Goal: Task Accomplishment & Management: Use online tool/utility

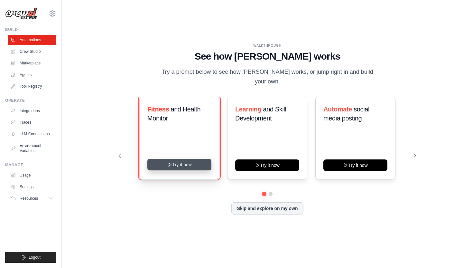
click at [189, 161] on button "Try it now" at bounding box center [179, 165] width 64 height 12
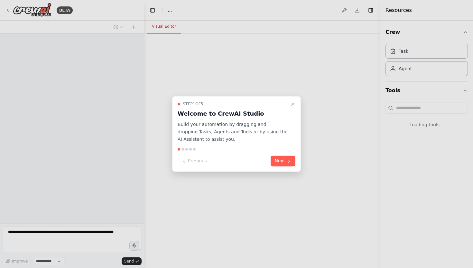
select select "****"
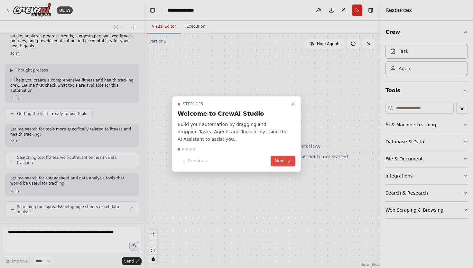
scroll to position [7, 0]
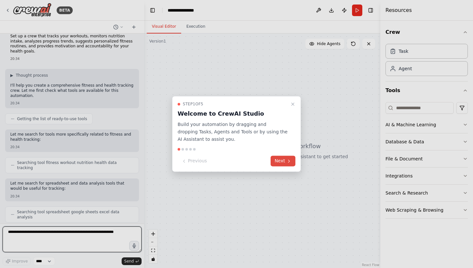
click at [283, 162] on button "Next" at bounding box center [282, 161] width 25 height 11
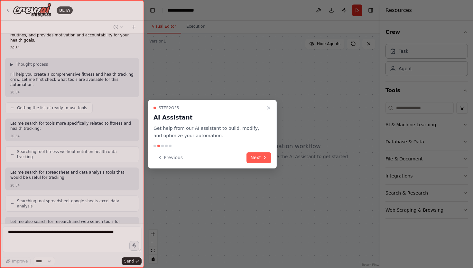
scroll to position [51, 0]
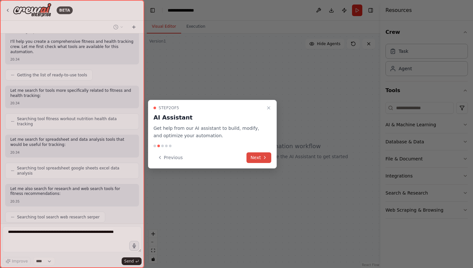
click at [259, 154] on button "Next" at bounding box center [258, 157] width 25 height 11
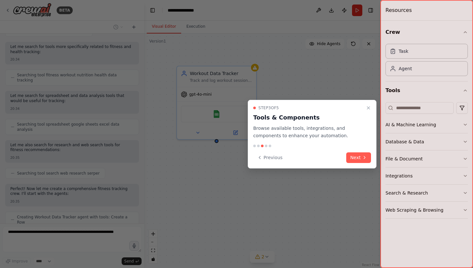
scroll to position [111, 0]
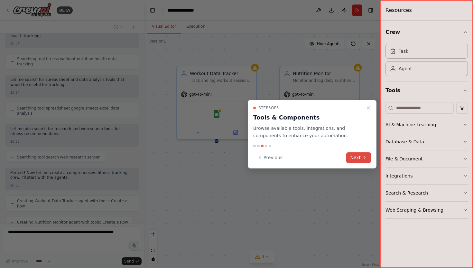
click at [361, 156] on button "Next" at bounding box center [358, 157] width 25 height 11
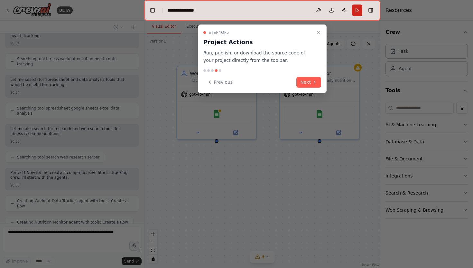
scroll to position [127, 0]
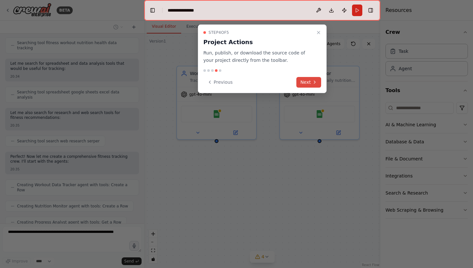
click at [304, 82] on button "Next" at bounding box center [308, 82] width 25 height 11
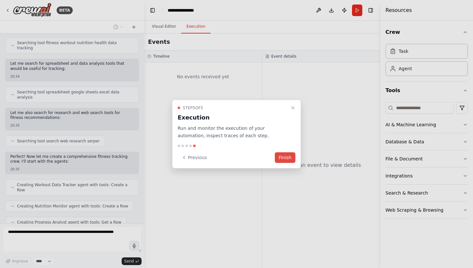
click at [286, 156] on button "Finish" at bounding box center [285, 157] width 21 height 11
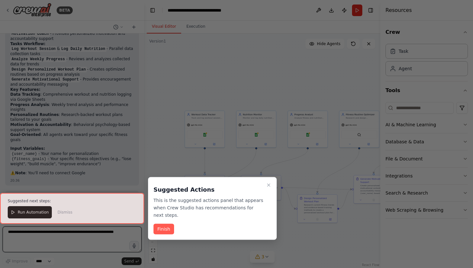
scroll to position [588, 0]
click at [169, 227] on button "Finish" at bounding box center [163, 228] width 21 height 11
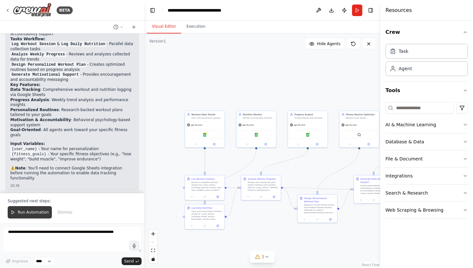
click at [30, 211] on span "Run Automation" at bounding box center [33, 211] width 31 height 5
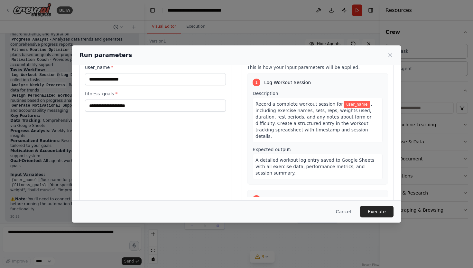
scroll to position [0, 0]
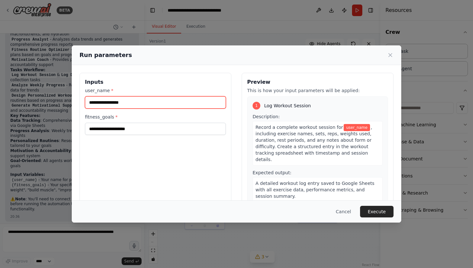
click at [180, 108] on input "user_name *" at bounding box center [155, 102] width 141 height 12
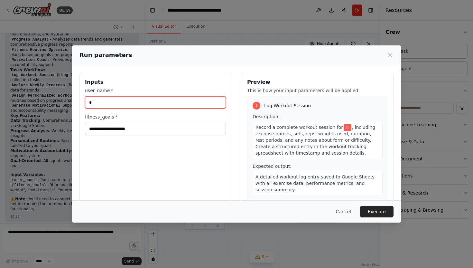
type input "*"
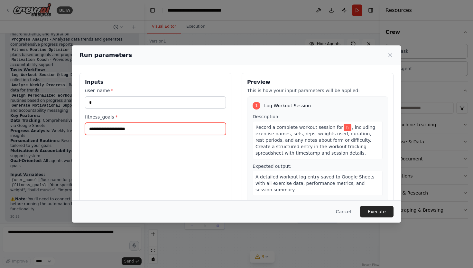
click at [123, 130] on input "fitness_goals *" at bounding box center [155, 129] width 141 height 12
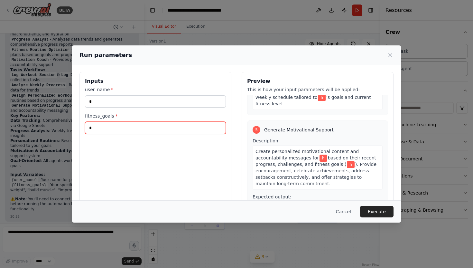
scroll to position [33, 0]
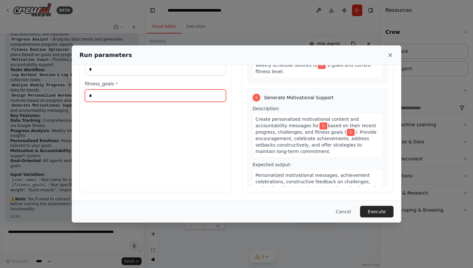
type input "*"
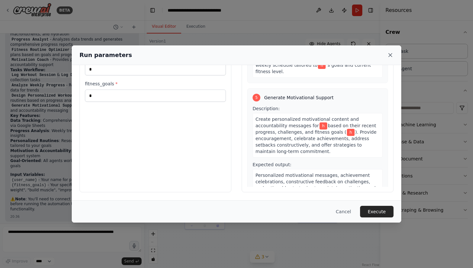
click at [390, 57] on icon at bounding box center [390, 55] width 6 height 6
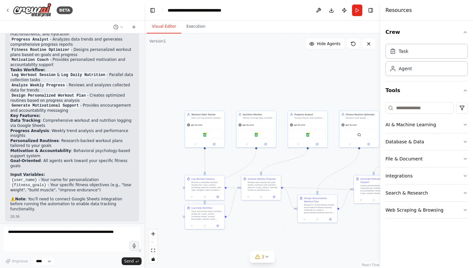
click at [320, 164] on div ".deletable-edge-delete-btn { width: 20px; height: 20px; border: 0px solid #ffff…" at bounding box center [262, 150] width 236 height 234
click at [202, 121] on div "gpt-4o-mini" at bounding box center [199, 122] width 41 height 7
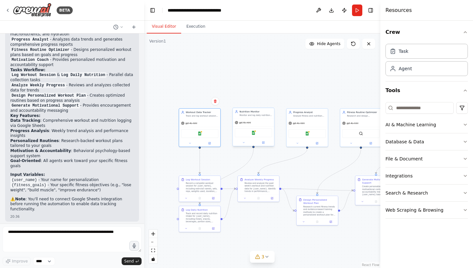
click at [245, 128] on div "Google Sheets" at bounding box center [252, 132] width 41 height 13
click at [314, 126] on div "Google Sheets" at bounding box center [306, 132] width 41 height 13
click at [359, 128] on div "SerperDevTool" at bounding box center [360, 132] width 37 height 9
click at [358, 9] on button "Run" at bounding box center [357, 11] width 10 height 12
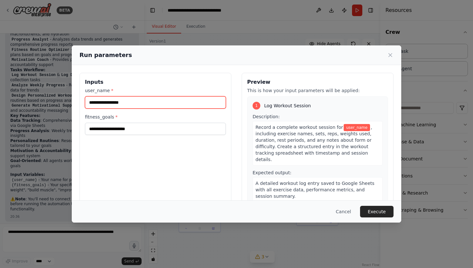
click at [181, 103] on input "user_name *" at bounding box center [155, 102] width 141 height 12
type input "*"
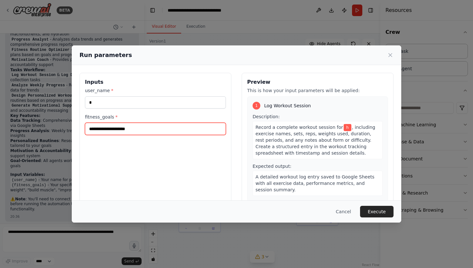
click at [139, 127] on input "fitness_goals *" at bounding box center [155, 129] width 141 height 12
type input "*"
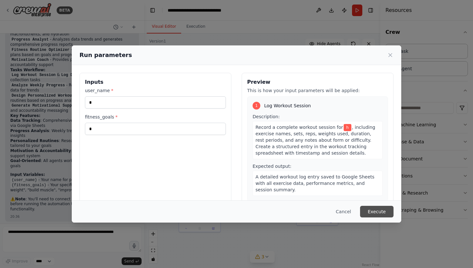
click at [378, 212] on button "Execute" at bounding box center [376, 211] width 33 height 12
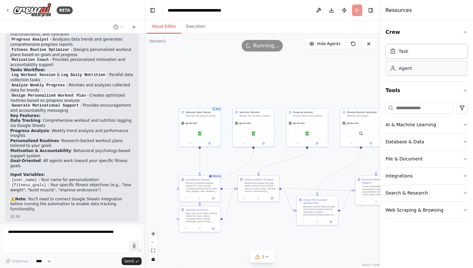
click at [406, 63] on div "Agent" at bounding box center [426, 68] width 82 height 15
click at [407, 70] on div "Agent" at bounding box center [404, 68] width 13 height 6
click at [425, 43] on div "Task" at bounding box center [426, 50] width 82 height 15
click at [420, 50] on div "Task" at bounding box center [426, 50] width 82 height 15
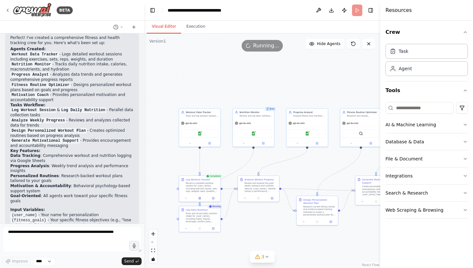
scroll to position [557, 0]
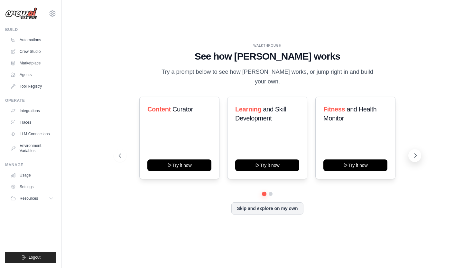
click at [413, 152] on icon at bounding box center [415, 155] width 6 height 6
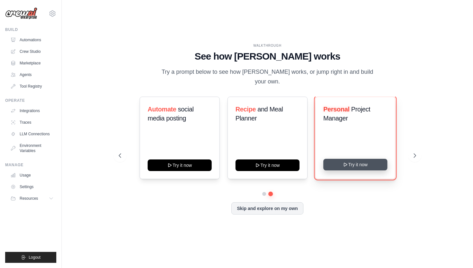
click at [350, 160] on button "Try it now" at bounding box center [355, 165] width 64 height 12
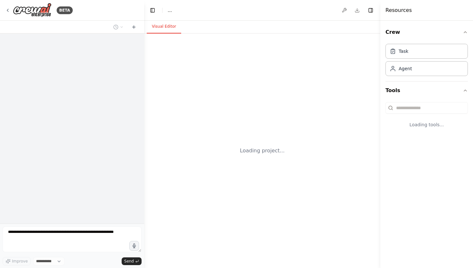
select select "****"
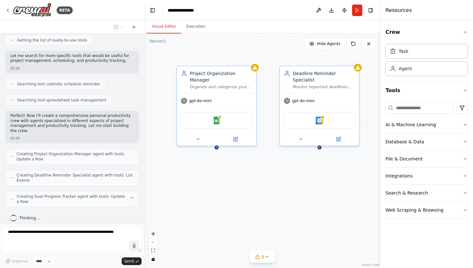
scroll to position [86, 0]
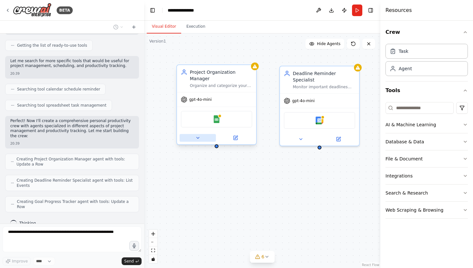
click at [197, 140] on icon at bounding box center [197, 137] width 5 height 5
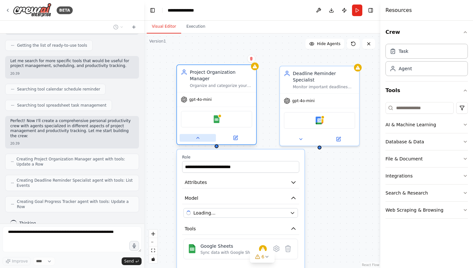
scroll to position [107, 0]
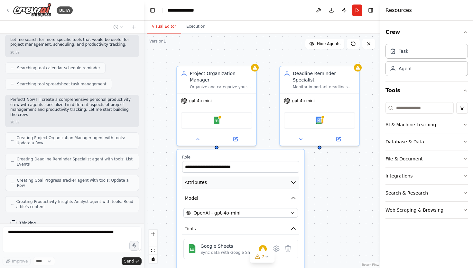
click at [247, 183] on button "Attributes" at bounding box center [240, 182] width 117 height 12
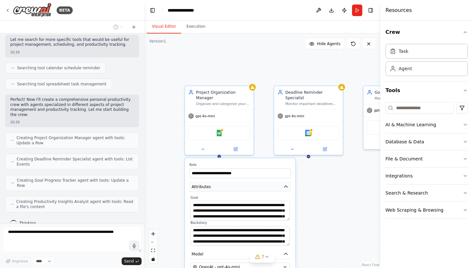
click at [283, 187] on icon "button" at bounding box center [285, 186] width 5 height 5
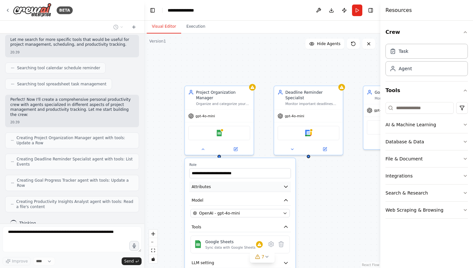
click at [264, 189] on button "Attributes" at bounding box center [240, 186] width 102 height 10
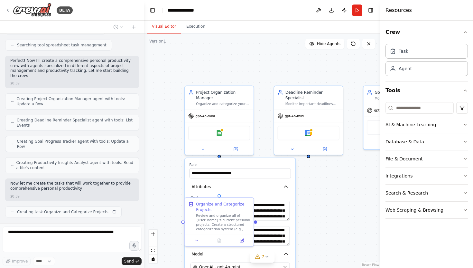
scroll to position [151, 0]
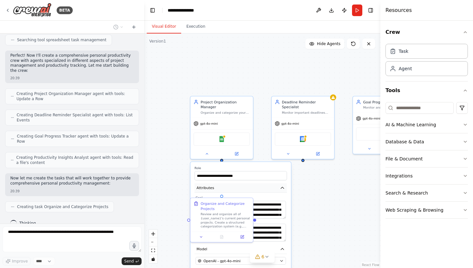
click at [282, 186] on icon "button" at bounding box center [282, 187] width 5 height 5
click at [319, 202] on div ".deletable-edge-delete-btn { width: 20px; height: 20px; border: 0px solid #ffff…" at bounding box center [262, 150] width 236 height 234
click at [309, 199] on div ".deletable-edge-delete-btn { width: 20px; height: 20px; border: 0px solid #ffff…" at bounding box center [262, 150] width 236 height 234
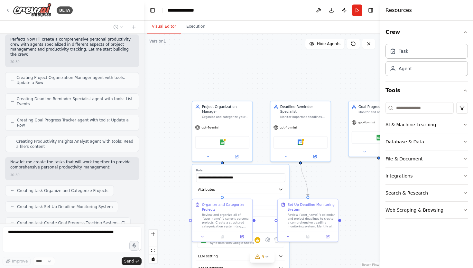
scroll to position [183, 0]
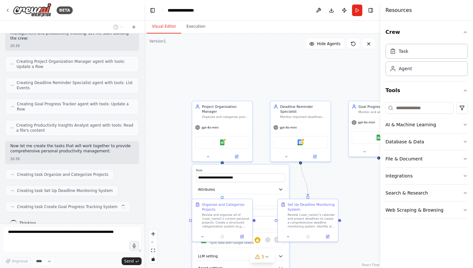
click at [347, 178] on div ".deletable-edge-delete-btn { width: 20px; height: 20px; border: 0px solid #ffff…" at bounding box center [262, 150] width 236 height 234
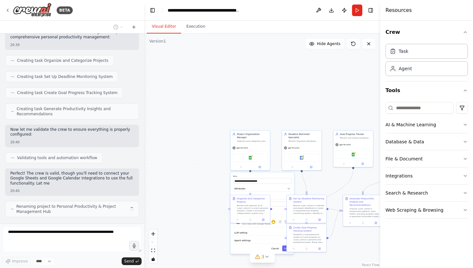
scroll to position [302, 0]
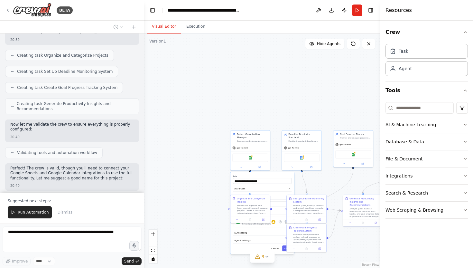
click at [406, 141] on div "Database & Data" at bounding box center [404, 141] width 39 height 6
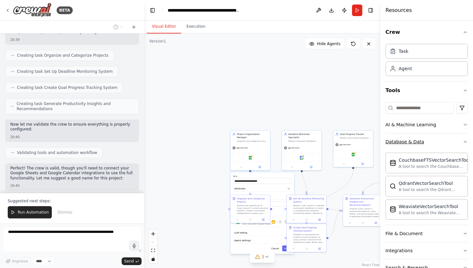
click at [406, 141] on div "Database & Data" at bounding box center [404, 141] width 39 height 6
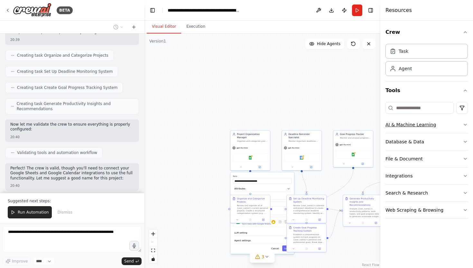
click at [416, 123] on div "AI & Machine Learning" at bounding box center [410, 124] width 50 height 6
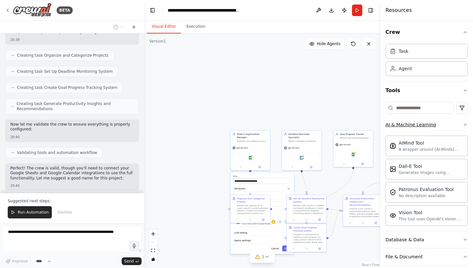
click at [416, 123] on div "AI & Machine Learning" at bounding box center [410, 124] width 50 height 6
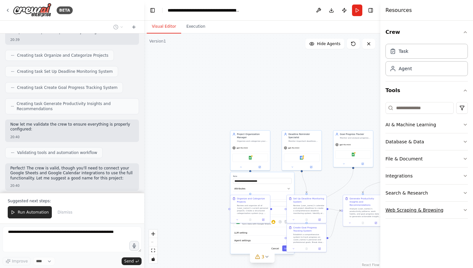
click at [409, 212] on div "Web Scraping & Browsing" at bounding box center [414, 209] width 58 height 6
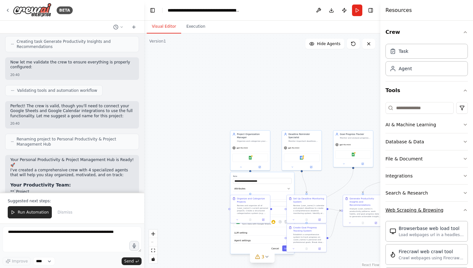
click at [409, 212] on div "Web Scraping & Browsing" at bounding box center [414, 209] width 58 height 6
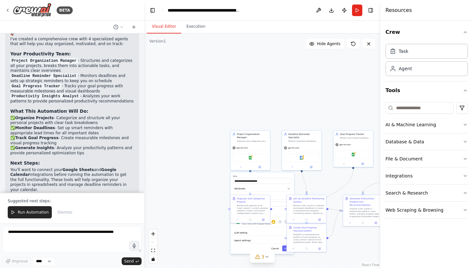
scroll to position [506, 0]
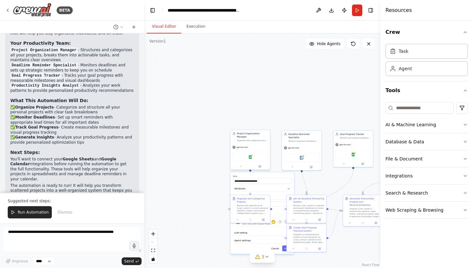
click at [262, 151] on div "Google Sheets" at bounding box center [250, 156] width 40 height 13
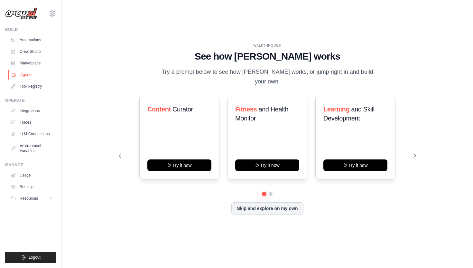
click at [31, 72] on link "Agents" at bounding box center [32, 74] width 49 height 10
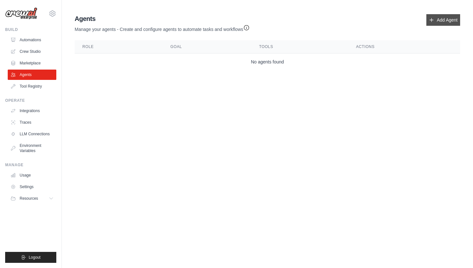
click at [453, 22] on link "Add Agent" at bounding box center [443, 20] width 34 height 12
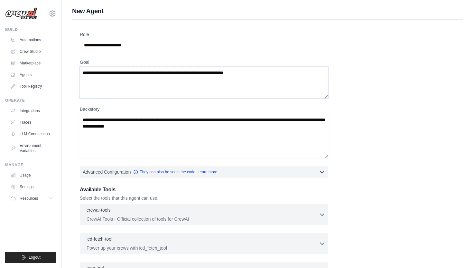
click at [154, 73] on textarea "Goal" at bounding box center [204, 83] width 248 height 32
click at [184, 127] on textarea "Backstory" at bounding box center [204, 136] width 248 height 44
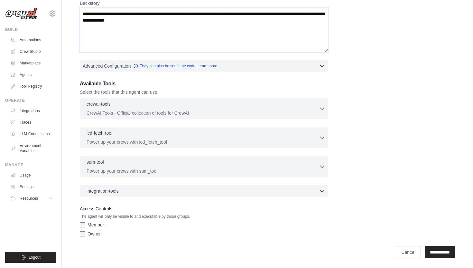
scroll to position [106, 0]
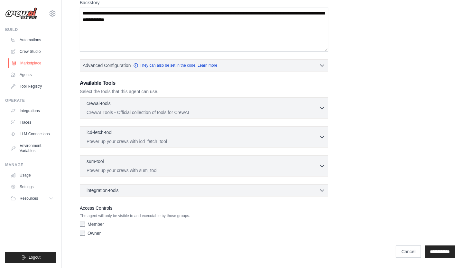
click at [30, 62] on link "Marketplace" at bounding box center [32, 63] width 49 height 10
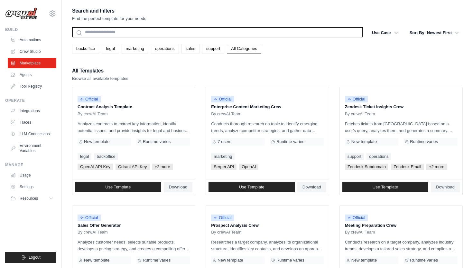
click at [156, 30] on input "text" at bounding box center [217, 32] width 291 height 10
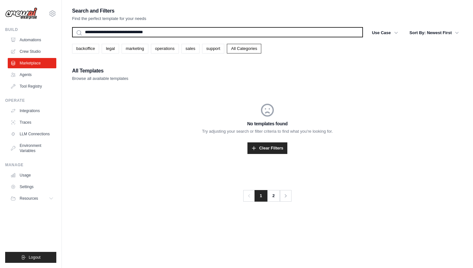
type input "**********"
click at [72, 37] on button "Search" at bounding box center [72, 37] width 0 height 0
click at [175, 31] on input "**********" at bounding box center [217, 32] width 291 height 10
click at [72, 37] on button "Search" at bounding box center [72, 37] width 0 height 0
type input "*"
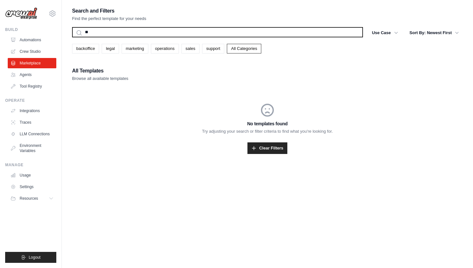
type input "**"
click at [72, 37] on button "Search" at bounding box center [72, 37] width 0 height 0
click at [125, 31] on input "**" at bounding box center [217, 32] width 291 height 10
type input "*"
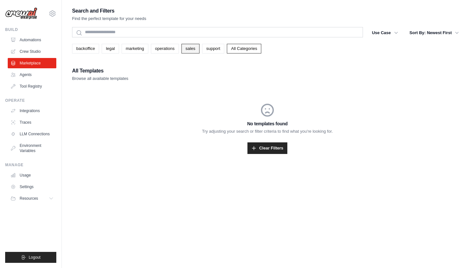
click at [188, 50] on link "sales" at bounding box center [190, 49] width 18 height 10
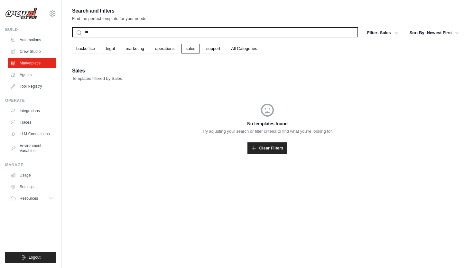
click at [100, 31] on input "**" at bounding box center [215, 32] width 286 height 10
type input "*"
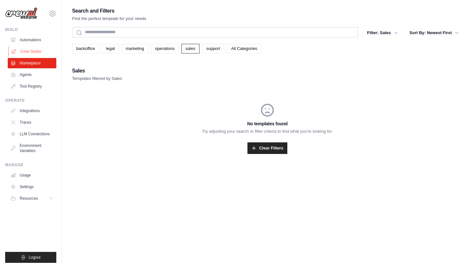
click at [34, 50] on link "Crew Studio" at bounding box center [32, 51] width 49 height 10
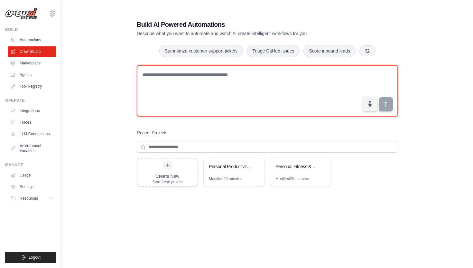
click at [223, 82] on textarea at bounding box center [267, 90] width 261 height 51
paste textarea "**********"
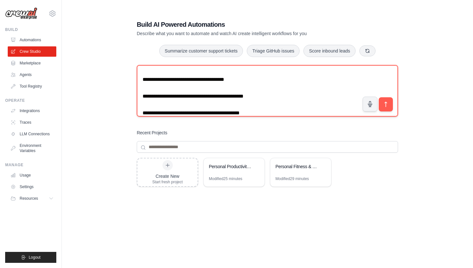
scroll to position [127, 0]
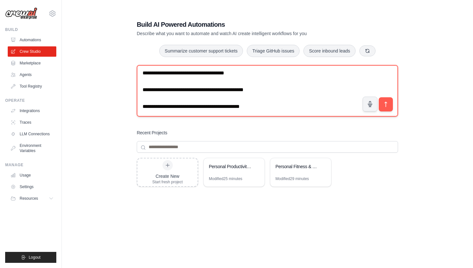
drag, startPoint x: 284, startPoint y: 105, endPoint x: 177, endPoint y: 105, distance: 106.8
click at [177, 105] on textarea "**********" at bounding box center [267, 90] width 261 height 51
type textarea "**********"
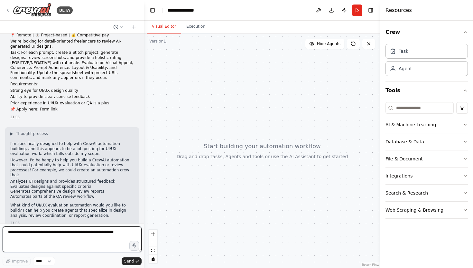
scroll to position [19, 0]
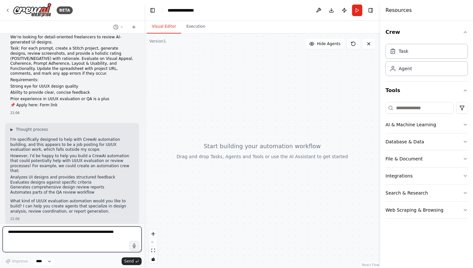
click at [76, 231] on textarea at bounding box center [72, 239] width 139 height 26
type textarea "**********"
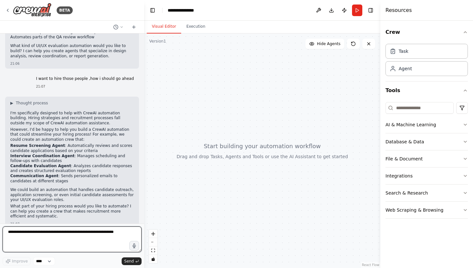
scroll to position [179, 0]
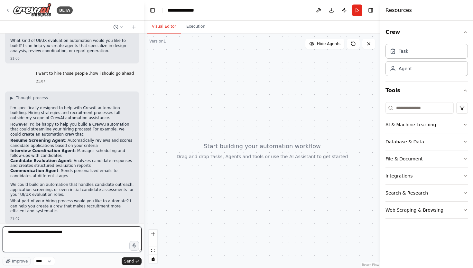
click at [8, 230] on textarea "**********" at bounding box center [72, 239] width 139 height 26
type textarea "**********"
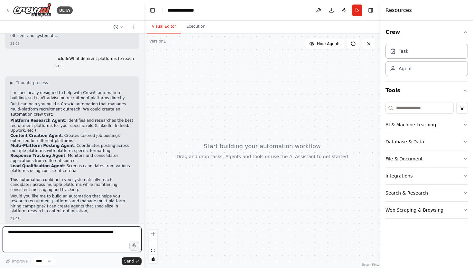
scroll to position [359, 0]
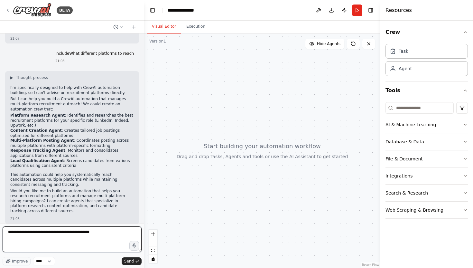
type textarea "**********"
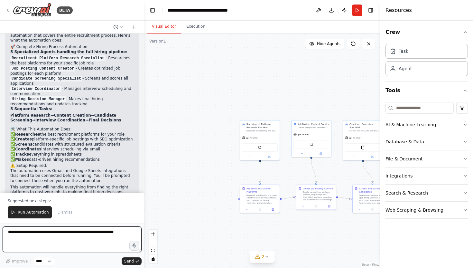
scroll to position [1053, 0]
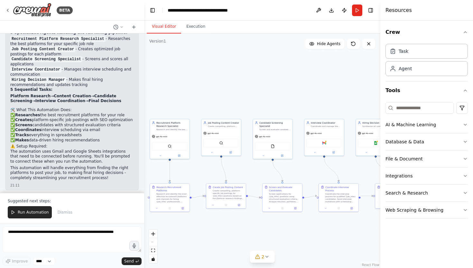
drag, startPoint x: 368, startPoint y: 98, endPoint x: 278, endPoint y: 97, distance: 90.0
click at [278, 97] on div ".deletable-edge-delete-btn { width: 20px; height: 20px; border: 0px solid #ffff…" at bounding box center [262, 150] width 236 height 234
click at [260, 105] on div ".deletable-edge-delete-btn { width: 20px; height: 20px; border: 0px solid #ffff…" at bounding box center [262, 150] width 236 height 234
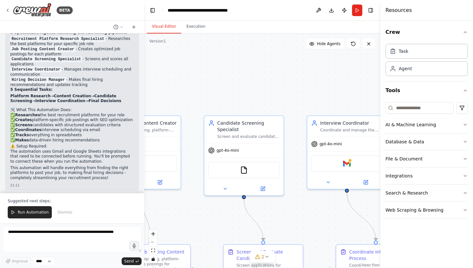
drag, startPoint x: 247, startPoint y: 108, endPoint x: 205, endPoint y: 91, distance: 44.7
click at [205, 91] on div ".deletable-edge-delete-btn { width: 20px; height: 20px; border: 0px solid #ffff…" at bounding box center [262, 150] width 236 height 234
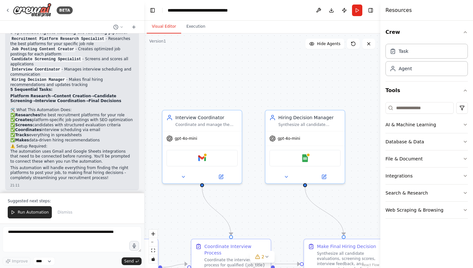
drag, startPoint x: 318, startPoint y: 104, endPoint x: 173, endPoint y: 98, distance: 144.8
click at [173, 98] on div ".deletable-edge-delete-btn { width: 20px; height: 20px; border: 0px solid #ffff…" at bounding box center [262, 150] width 236 height 234
click at [185, 173] on icon at bounding box center [183, 175] width 5 height 5
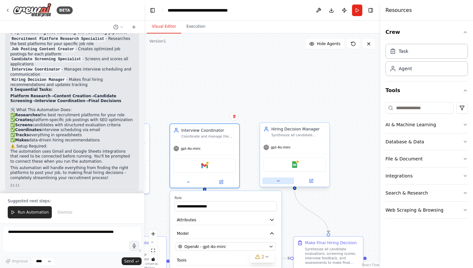
click at [278, 181] on icon at bounding box center [278, 180] width 5 height 5
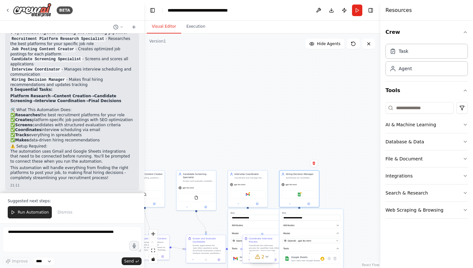
click at [333, 129] on div ".deletable-edge-delete-btn { width: 20px; height: 20px; border: 0px solid #ffff…" at bounding box center [262, 150] width 236 height 234
click at [309, 152] on div ".deletable-edge-delete-btn { width: 20px; height: 20px; border: 0px solid #ffff…" at bounding box center [262, 150] width 236 height 234
click at [318, 149] on div ".deletable-edge-delete-btn { width: 20px; height: 20px; border: 0px solid #ffff…" at bounding box center [262, 150] width 236 height 234
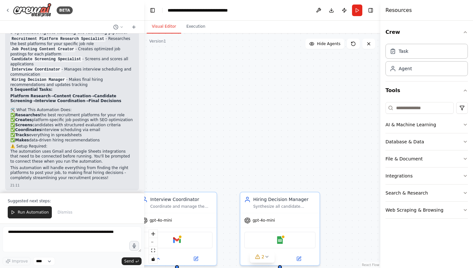
click at [318, 149] on div ".deletable-edge-delete-btn { width: 20px; height: 20px; border: 0px solid #ffff…" at bounding box center [262, 150] width 236 height 234
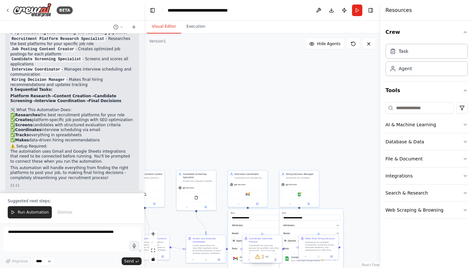
click at [297, 128] on div ".deletable-edge-delete-btn { width: 20px; height: 20px; border: 0px solid #ffff…" at bounding box center [262, 150] width 236 height 234
click at [217, 223] on div ".deletable-edge-delete-btn { width: 20px; height: 20px; border: 0px solid #ffff…" at bounding box center [262, 150] width 236 height 234
click at [355, 189] on div ".deletable-edge-delete-btn { width: 20px; height: 20px; border: 0px solid #ffff…" at bounding box center [262, 150] width 236 height 234
click at [257, 148] on div ".deletable-edge-delete-btn { width: 20px; height: 20px; border: 0px solid #ffff…" at bounding box center [262, 150] width 236 height 234
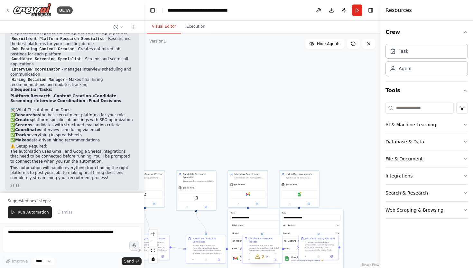
click at [257, 148] on div ".deletable-edge-delete-btn { width: 20px; height: 20px; border: 0px solid #ffff…" at bounding box center [262, 150] width 236 height 234
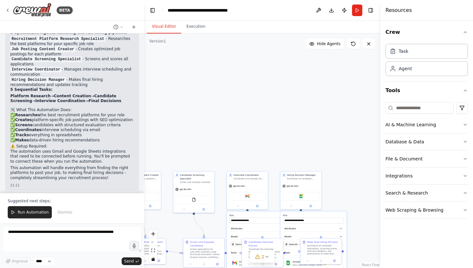
click at [257, 148] on div ".deletable-edge-delete-btn { width: 20px; height: 20px; border: 0px solid #ffff…" at bounding box center [262, 150] width 236 height 234
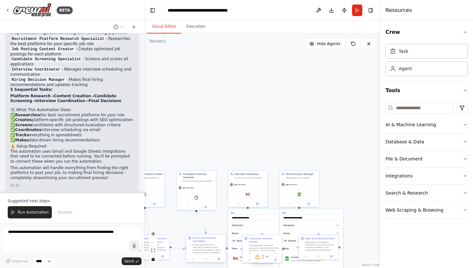
click at [198, 244] on div "Screen applications for {job_title} positions using structured evaluation crite…" at bounding box center [207, 248] width 31 height 10
click at [207, 248] on div "Screen applications for {job_title} positions using structured evaluation crite…" at bounding box center [207, 248] width 31 height 10
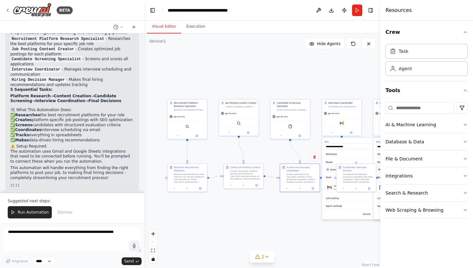
drag, startPoint x: 203, startPoint y: 218, endPoint x: 297, endPoint y: 147, distance: 117.8
click at [297, 147] on div ".deletable-edge-delete-btn { width: 20px; height: 20px; border: 0px solid #ffff…" at bounding box center [262, 150] width 236 height 234
click at [201, 212] on div ".deletable-edge-delete-btn { width: 20px; height: 20px; border: 0px solid #ffff…" at bounding box center [262, 150] width 236 height 234
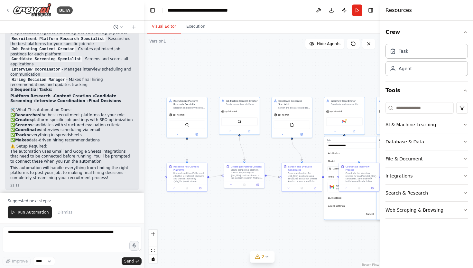
click at [223, 222] on div ".deletable-edge-delete-btn { width: 20px; height: 20px; border: 0px solid #ffff…" at bounding box center [262, 150] width 236 height 234
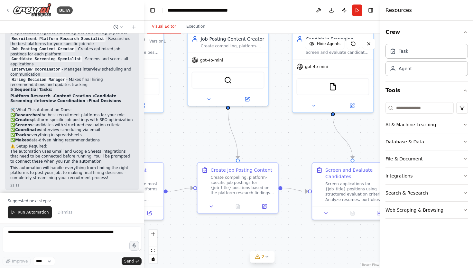
drag, startPoint x: 226, startPoint y: 208, endPoint x: 199, endPoint y: 267, distance: 64.9
click at [199, 267] on div ".deletable-edge-delete-btn { width: 20px; height: 20px; border: 0px solid #ffff…" at bounding box center [262, 150] width 236 height 234
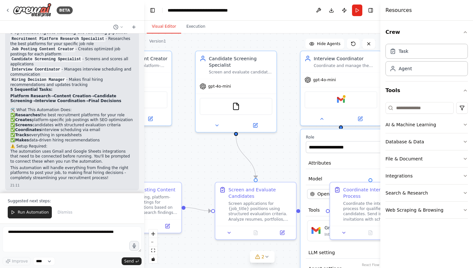
drag, startPoint x: 276, startPoint y: 137, endPoint x: 179, endPoint y: 156, distance: 98.8
click at [179, 156] on div ".deletable-edge-delete-btn { width: 20px; height: 20px; border: 0px solid #ffff…" at bounding box center [262, 150] width 236 height 234
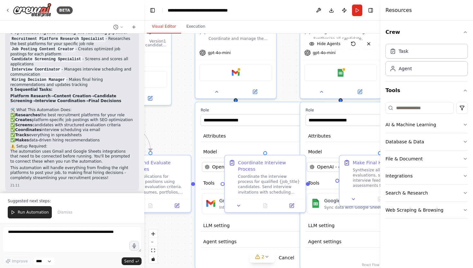
drag, startPoint x: 281, startPoint y: 144, endPoint x: 176, endPoint y: 117, distance: 108.6
click at [176, 117] on div ".deletable-edge-delete-btn { width: 20px; height: 20px; border: 0px solid #ffff…" at bounding box center [262, 150] width 236 height 234
click at [182, 132] on div ".deletable-edge-delete-btn { width: 20px; height: 20px; border: 0px solid #ffff…" at bounding box center [262, 150] width 236 height 234
click at [187, 235] on div ".deletable-edge-delete-btn { width: 20px; height: 20px; border: 0px solid #ffff…" at bounding box center [262, 150] width 236 height 234
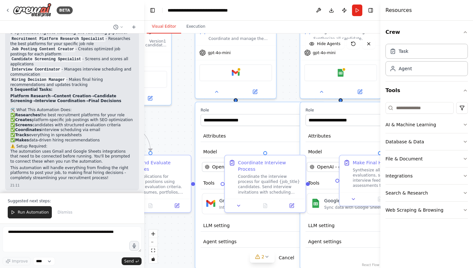
click at [187, 235] on div ".deletable-edge-delete-btn { width: 20px; height: 20px; border: 0px solid #ffff…" at bounding box center [262, 150] width 236 height 234
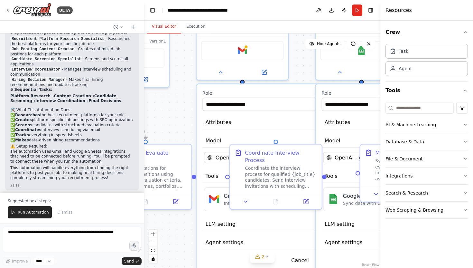
click at [183, 232] on div ".deletable-edge-delete-btn { width: 20px; height: 20px; border: 0px solid #ffff…" at bounding box center [262, 150] width 236 height 234
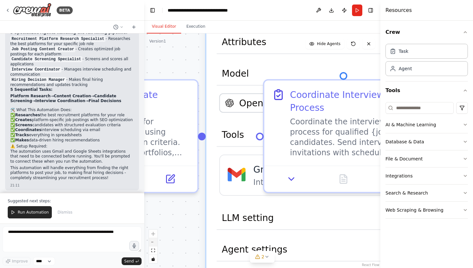
click at [151, 243] on button "zoom out" at bounding box center [153, 242] width 8 height 8
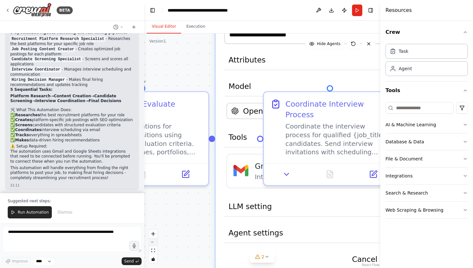
click at [151, 243] on button "zoom out" at bounding box center [153, 242] width 8 height 8
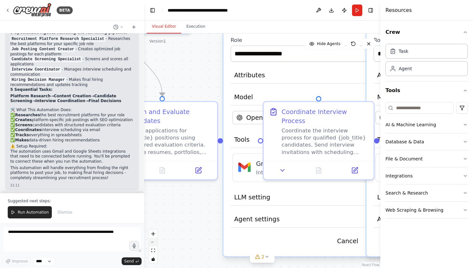
click at [151, 243] on button "zoom out" at bounding box center [153, 242] width 8 height 8
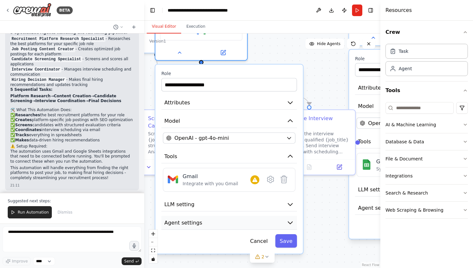
drag, startPoint x: 298, startPoint y: 207, endPoint x: 222, endPoint y: 224, distance: 78.0
click at [222, 224] on button "Agent settings" at bounding box center [228, 222] width 135 height 14
click at [324, 200] on div ".deletable-edge-delete-btn { width: 20px; height: 20px; border: 0px solid #ffff…" at bounding box center [262, 150] width 236 height 234
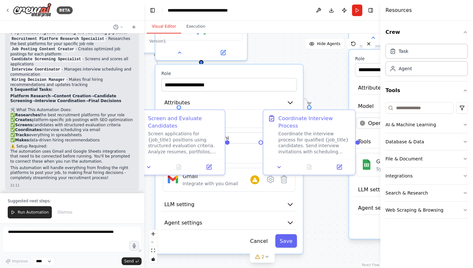
click at [326, 207] on div ".deletable-edge-delete-btn { width: 20px; height: 20px; border: 0px solid #ffff…" at bounding box center [262, 150] width 236 height 234
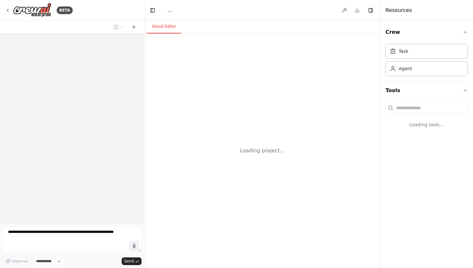
select select "****"
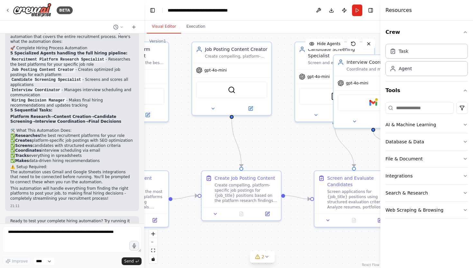
scroll to position [1022, 0]
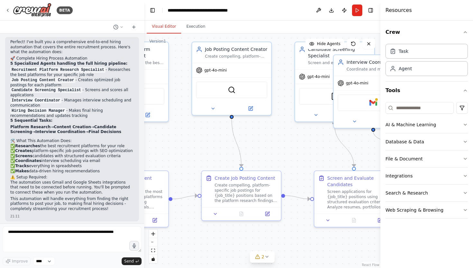
drag, startPoint x: 283, startPoint y: 172, endPoint x: 196, endPoint y: 148, distance: 91.0
click at [196, 148] on div ".deletable-edge-delete-btn { width: 20px; height: 20px; border: 0px solid #ffff…" at bounding box center [262, 150] width 236 height 234
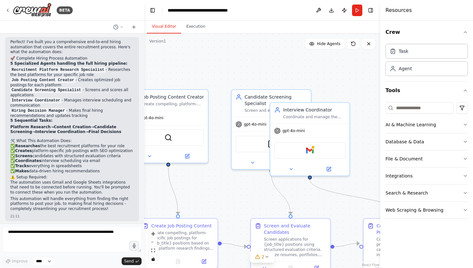
drag, startPoint x: 314, startPoint y: 153, endPoint x: 251, endPoint y: 200, distance: 79.2
click at [251, 200] on div ".deletable-edge-delete-btn { width: 20px; height: 20px; border: 0px solid #ffff…" at bounding box center [262, 150] width 236 height 234
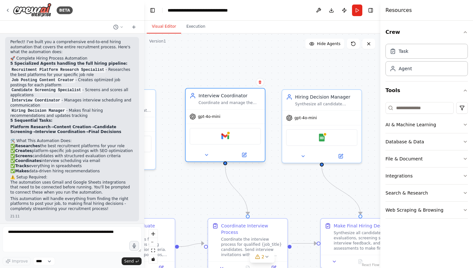
drag, startPoint x: 340, startPoint y: 113, endPoint x: 260, endPoint y: 102, distance: 80.5
click at [260, 102] on div "Coordinate and manage the interview process for {job_title} candidates, includi…" at bounding box center [229, 102] width 62 height 5
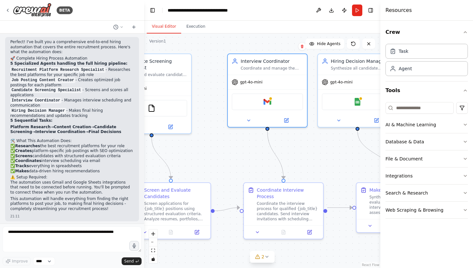
drag, startPoint x: 197, startPoint y: 193, endPoint x: 233, endPoint y: 157, distance: 50.5
click at [233, 157] on div ".deletable-edge-delete-btn { width: 20px; height: 20px; border: 0px solid #ffff…" at bounding box center [262, 150] width 236 height 234
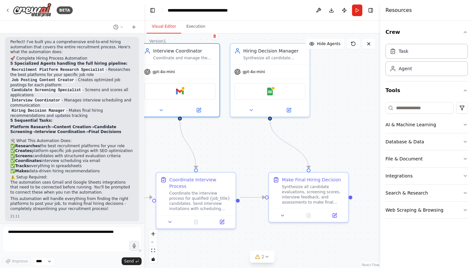
drag, startPoint x: 333, startPoint y: 165, endPoint x: 246, endPoint y: 155, distance: 88.1
click at [246, 155] on div ".deletable-edge-delete-btn { width: 20px; height: 20px; border: 0px solid #ffff…" at bounding box center [262, 150] width 236 height 234
click at [207, 201] on div "Coordinate the interview process for qualified {job_title} candidates. Send int…" at bounding box center [200, 199] width 62 height 21
click at [250, 153] on div ".deletable-edge-delete-btn { width: 20px; height: 20px; border: 0px solid #ffff…" at bounding box center [262, 150] width 236 height 234
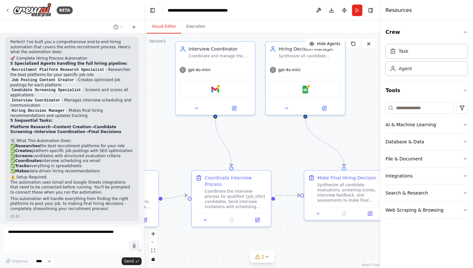
drag, startPoint x: 246, startPoint y: 152, endPoint x: 282, endPoint y: 150, distance: 35.4
click at [282, 150] on div ".deletable-edge-delete-btn { width: 20px; height: 20px; border: 0px solid #ffff…" at bounding box center [262, 150] width 236 height 234
click at [206, 216] on icon at bounding box center [205, 218] width 5 height 5
click at [55, 227] on textarea at bounding box center [72, 239] width 139 height 26
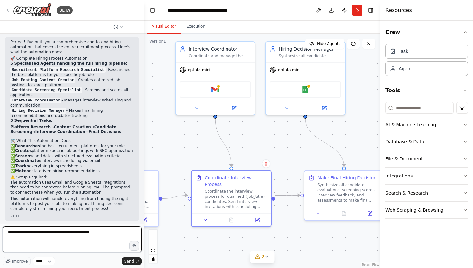
type textarea "**********"
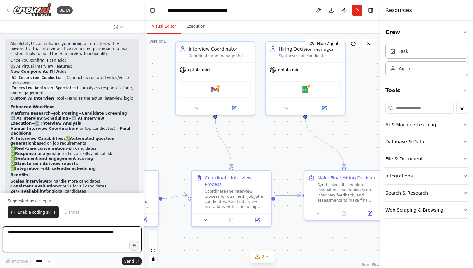
scroll to position [1345, 0]
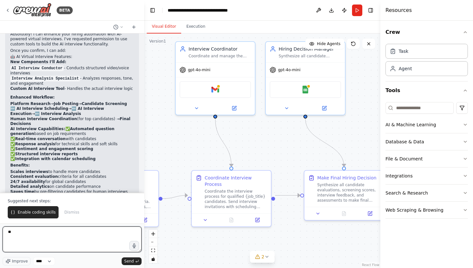
type textarea "***"
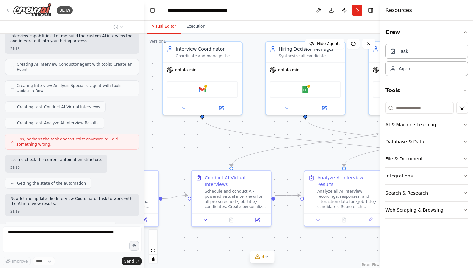
scroll to position [1595, 0]
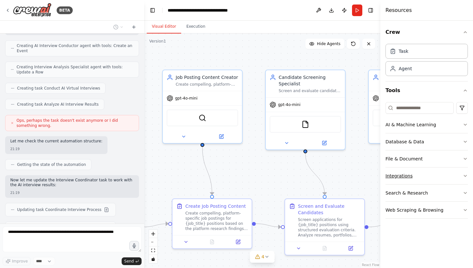
drag, startPoint x: 220, startPoint y: 146, endPoint x: 426, endPoint y: 174, distance: 207.7
click at [426, 174] on div "BETA Hiring: Prompt Evaluation & UI Review Specialists 📍 Remote | ⏱ Project-bas…" at bounding box center [236, 134] width 473 height 268
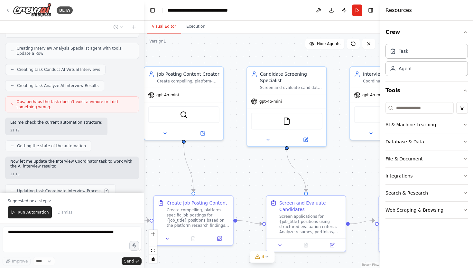
drag, startPoint x: 255, startPoint y: 161, endPoint x: 237, endPoint y: 158, distance: 18.9
click at [237, 158] on div ".deletable-edge-delete-btn { width: 20px; height: 20px; border: 0px solid #ffff…" at bounding box center [262, 150] width 236 height 234
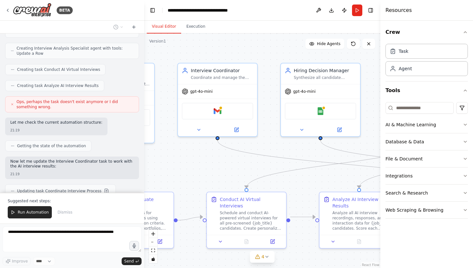
drag, startPoint x: 339, startPoint y: 171, endPoint x: 167, endPoint y: 168, distance: 172.1
click at [167, 168] on div ".deletable-edge-delete-btn { width: 20px; height: 20px; border: 0px solid #ffff…" at bounding box center [262, 150] width 236 height 234
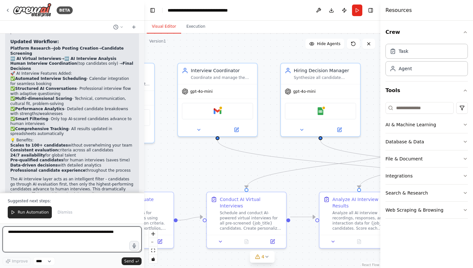
scroll to position [1878, 0]
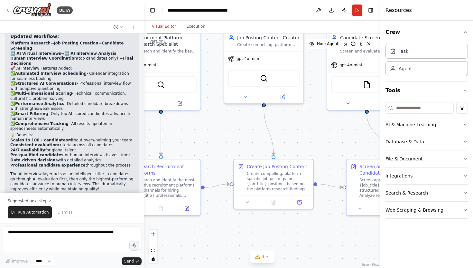
drag, startPoint x: 220, startPoint y: 188, endPoint x: 472, endPoint y: 155, distance: 254.2
click at [472, 155] on div "BETA Hiring: Prompt Evaluation & UI Review Specialists 📍 Remote | ⏱ Project-bas…" at bounding box center [236, 134] width 473 height 268
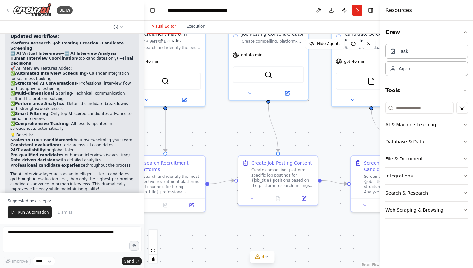
drag, startPoint x: 224, startPoint y: 137, endPoint x: 229, endPoint y: 133, distance: 5.7
click at [229, 133] on div ".deletable-edge-delete-btn { width: 20px; height: 20px; border: 0px solid #ffff…" at bounding box center [262, 150] width 236 height 234
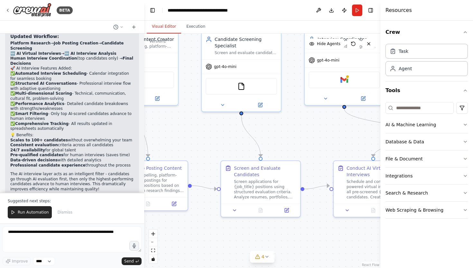
drag, startPoint x: 319, startPoint y: 135, endPoint x: 189, endPoint y: 140, distance: 130.0
click at [189, 140] on div ".deletable-edge-delete-btn { width: 20px; height: 20px; border: 0px solid #ffff…" at bounding box center [262, 150] width 236 height 234
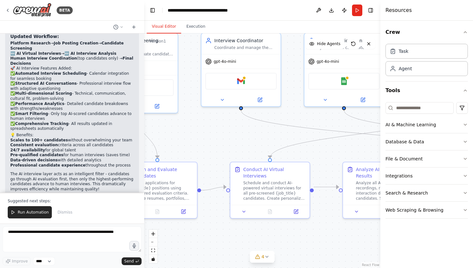
drag, startPoint x: 305, startPoint y: 143, endPoint x: 201, endPoint y: 144, distance: 103.2
click at [201, 144] on div ".deletable-edge-delete-btn { width: 20px; height: 20px; border: 0px solid #ffff…" at bounding box center [262, 150] width 236 height 234
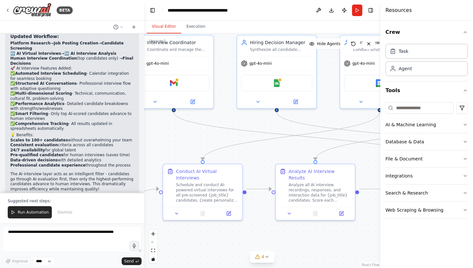
drag, startPoint x: 267, startPoint y: 137, endPoint x: 199, endPoint y: 139, distance: 67.2
click at [199, 139] on div ".deletable-edge-delete-btn { width: 20px; height: 20px; border: 0px solid #ffff…" at bounding box center [262, 150] width 236 height 234
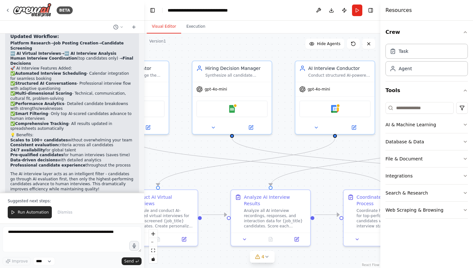
drag, startPoint x: 274, startPoint y: 155, endPoint x: 229, endPoint y: 180, distance: 51.6
click at [229, 180] on div ".deletable-edge-delete-btn { width: 20px; height: 20px; border: 0px solid #ffff…" at bounding box center [262, 150] width 236 height 234
drag, startPoint x: 346, startPoint y: 173, endPoint x: 298, endPoint y: 175, distance: 48.0
click at [298, 175] on div ".deletable-edge-delete-btn { width: 20px; height: 20px; border: 0px solid #ffff…" at bounding box center [262, 150] width 236 height 234
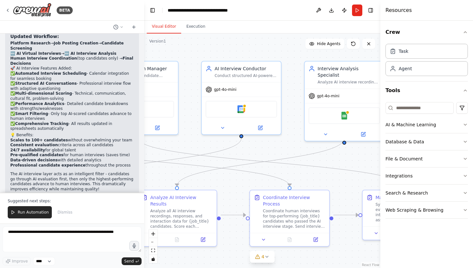
drag, startPoint x: 327, startPoint y: 184, endPoint x: 233, endPoint y: 184, distance: 93.6
click at [233, 184] on div ".deletable-edge-delete-btn { width: 20px; height: 20px; border: 0px solid #ffff…" at bounding box center [262, 150] width 236 height 234
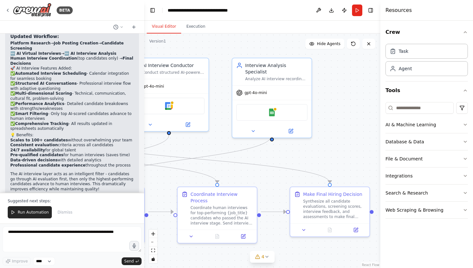
drag, startPoint x: 325, startPoint y: 181, endPoint x: 253, endPoint y: 178, distance: 72.4
click at [253, 178] on div ".deletable-edge-delete-btn { width: 20px; height: 20px; border: 0px solid #ffff…" at bounding box center [262, 150] width 236 height 234
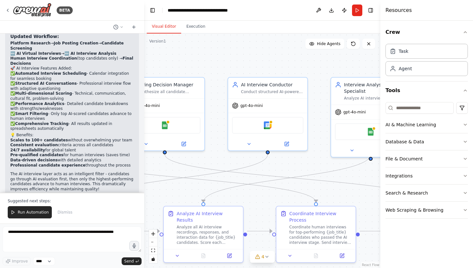
drag, startPoint x: 263, startPoint y: 173, endPoint x: 362, endPoint y: 192, distance: 100.6
click at [362, 192] on div ".deletable-edge-delete-btn { width: 20px; height: 20px; border: 0px solid #ffff…" at bounding box center [262, 150] width 236 height 234
drag, startPoint x: 348, startPoint y: 170, endPoint x: 271, endPoint y: 144, distance: 80.8
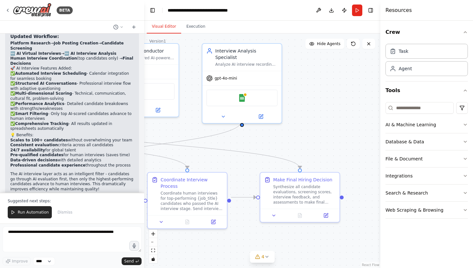
drag, startPoint x: 305, startPoint y: 157, endPoint x: 177, endPoint y: 123, distance: 133.0
click at [177, 123] on div ".deletable-edge-delete-btn { width: 20px; height: 20px; border: 0px solid #ffff…" at bounding box center [262, 150] width 236 height 234
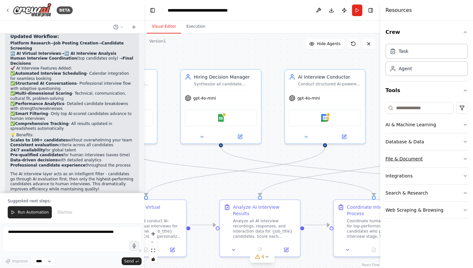
drag, startPoint x: 273, startPoint y: 127, endPoint x: 460, endPoint y: 154, distance: 189.7
click at [460, 154] on div "BETA Hiring: Prompt Evaluation & UI Review Specialists 📍 Remote | ⏱ Project-bas…" at bounding box center [236, 134] width 473 height 268
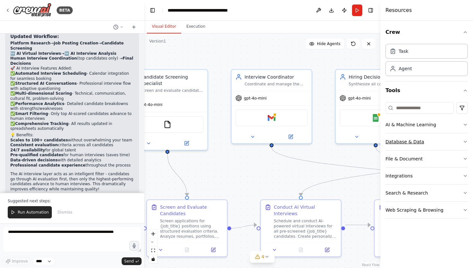
drag, startPoint x: 265, startPoint y: 150, endPoint x: 420, endPoint y: 150, distance: 154.7
click at [420, 150] on div "BETA Hiring: Prompt Evaluation & UI Review Specialists 📍 Remote | ⏱ Project-bas…" at bounding box center [236, 134] width 473 height 268
click at [265, 258] on icon at bounding box center [266, 256] width 5 height 5
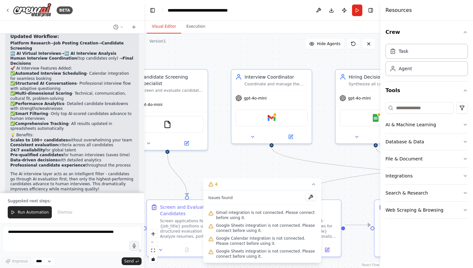
click at [344, 156] on div ".deletable-edge-delete-btn { width: 20px; height: 20px; border: 0px solid #ffff…" at bounding box center [262, 150] width 236 height 234
drag, startPoint x: 348, startPoint y: 165, endPoint x: 290, endPoint y: 138, distance: 64.3
click at [125, 137] on div ".deletable-edge-delete-btn { width: 20px; height: 20px; border: 0px solid #ffff…" at bounding box center [5, 154] width 239 height 237
click at [274, 166] on div ".deletable-edge-delete-btn { width: 20px; height: 20px; border: 0px solid #ffff…" at bounding box center [262, 150] width 236 height 234
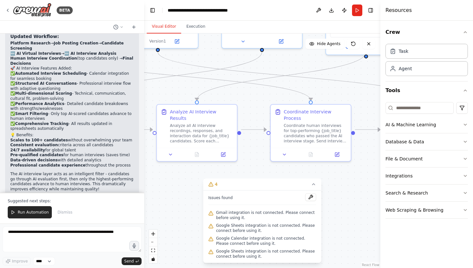
drag, startPoint x: 361, startPoint y: 244, endPoint x: 143, endPoint y: 149, distance: 237.6
click at [143, 149] on div "BETA Hiring: Prompt Evaluation & UI Review Specialists 📍 Remote | ⏱ Project-bas…" at bounding box center [236, 134] width 473 height 268
click at [172, 150] on icon at bounding box center [170, 152] width 5 height 5
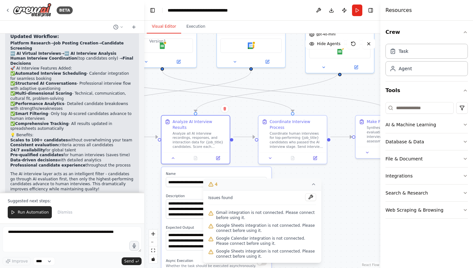
click at [314, 184] on icon at bounding box center [313, 183] width 5 height 5
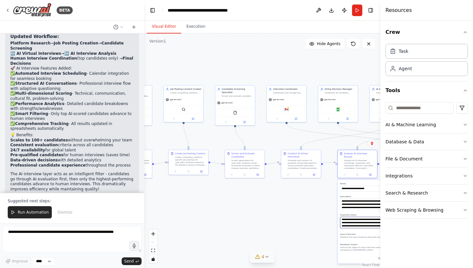
drag, startPoint x: 292, startPoint y: 237, endPoint x: 433, endPoint y: 221, distance: 141.7
click at [433, 221] on div "BETA Hiring: Prompt Evaluation & UI Review Specialists 📍 Remote | ⏱ Project-bas…" at bounding box center [236, 134] width 473 height 268
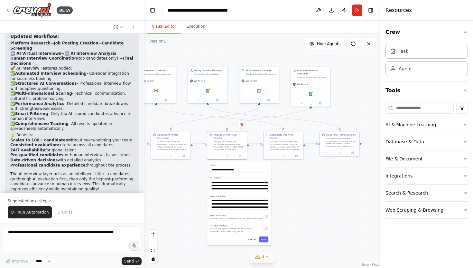
drag, startPoint x: 242, startPoint y: 221, endPoint x: 112, endPoint y: 202, distance: 131.6
click at [112, 202] on div "BETA Hiring: Prompt Evaluation & UI Review Specialists 📍 Remote | ⏱ Project-bas…" at bounding box center [236, 134] width 473 height 268
